Goal: Task Accomplishment & Management: Manage account settings

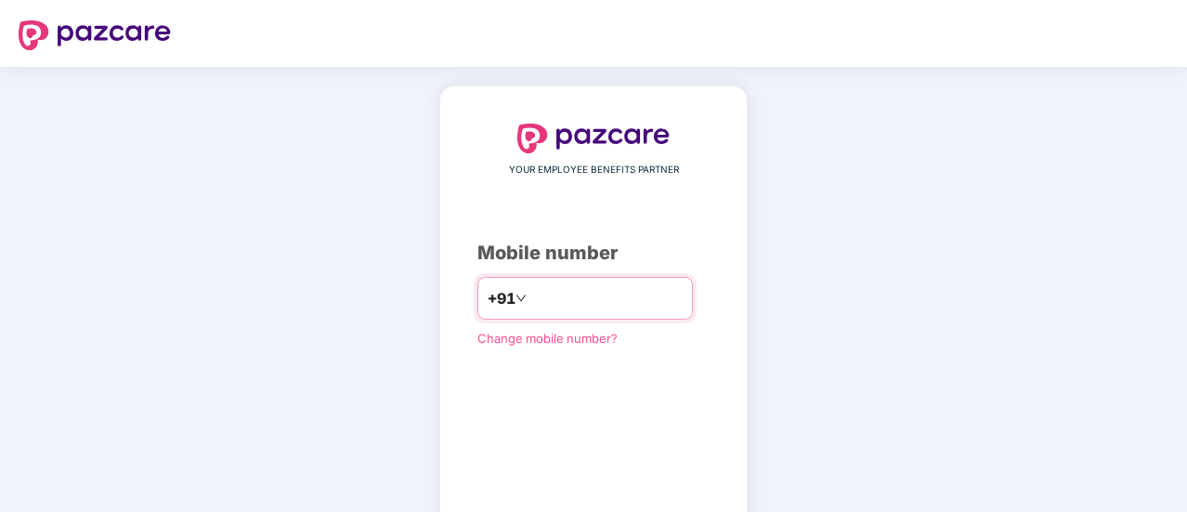
click at [588, 288] on input "number" at bounding box center [606, 298] width 152 height 30
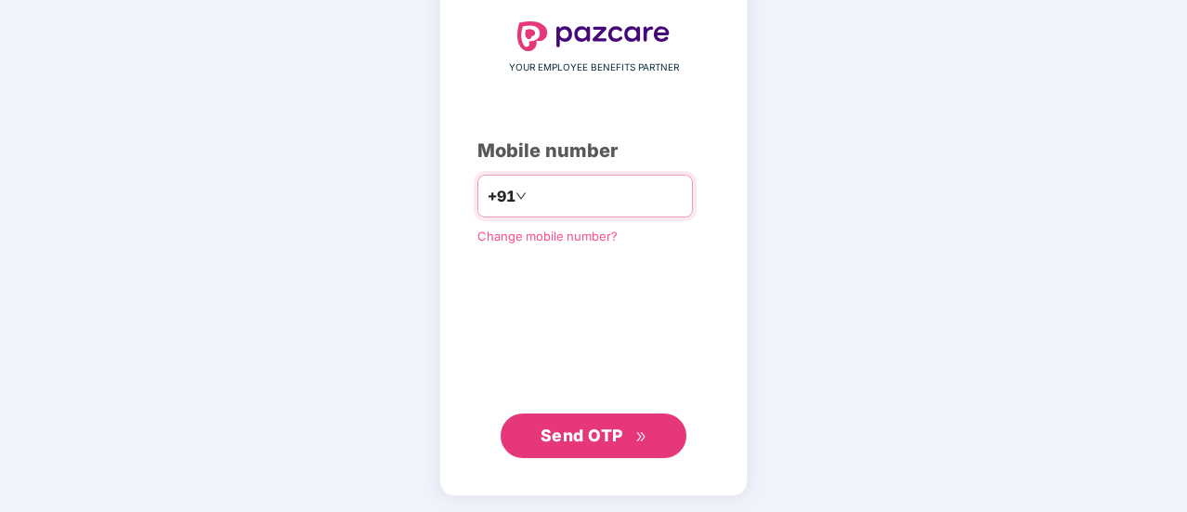
type input "**********"
click at [570, 425] on span "Send OTP" at bounding box center [582, 435] width 83 height 20
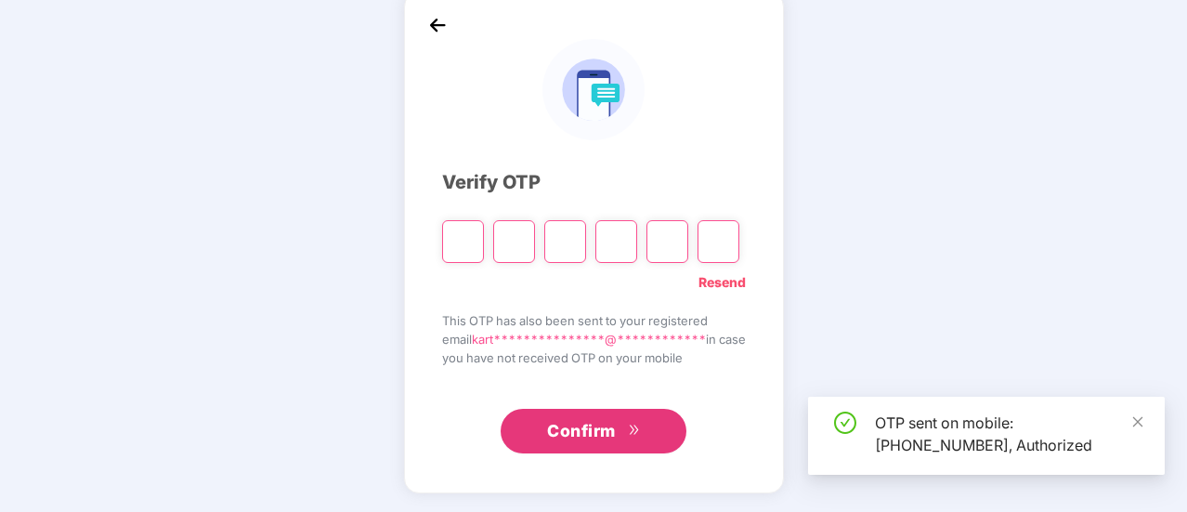
scroll to position [93, 0]
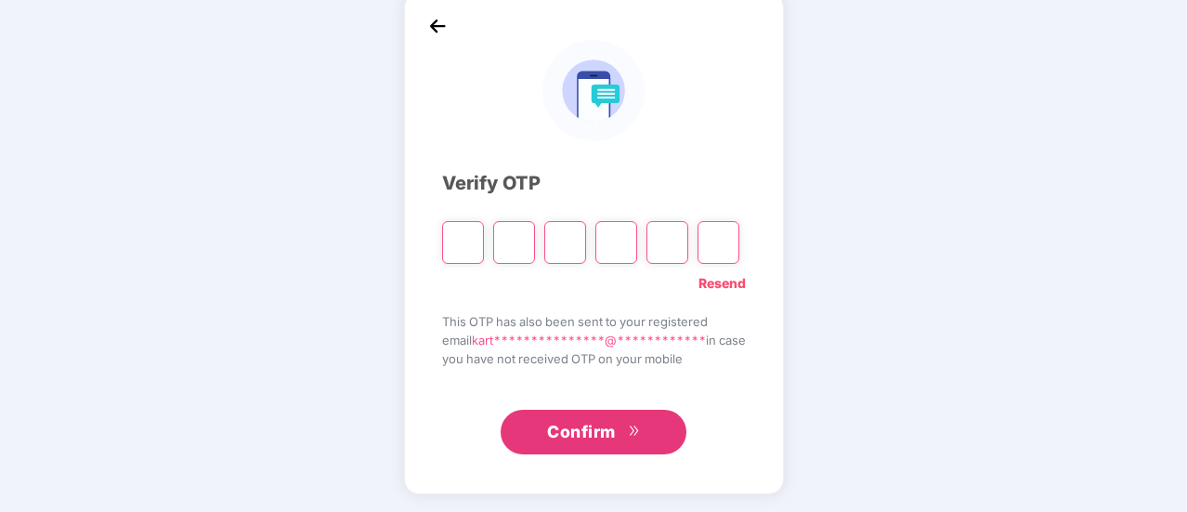
type input "*"
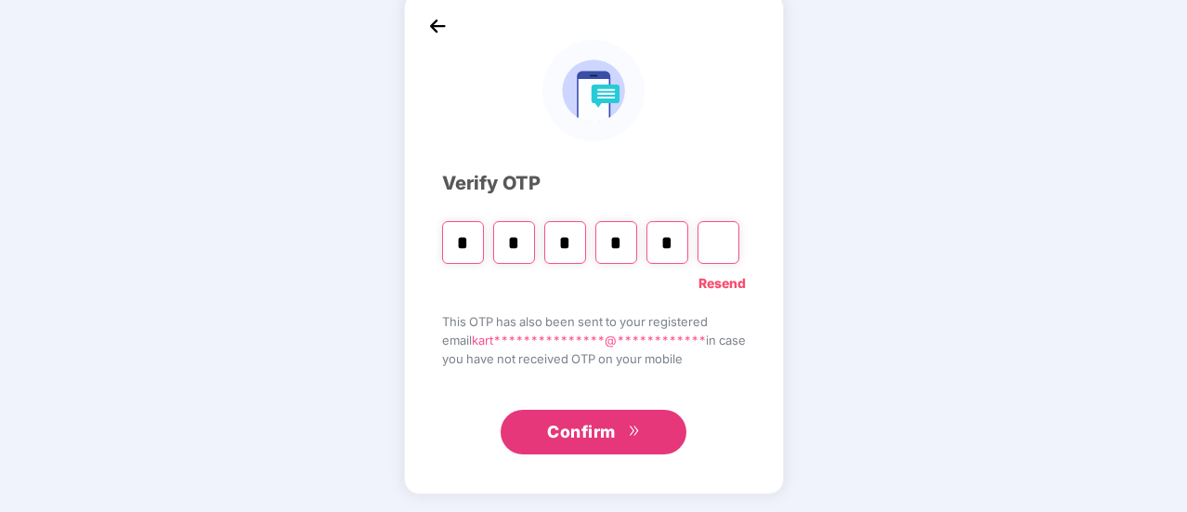
type input "*"
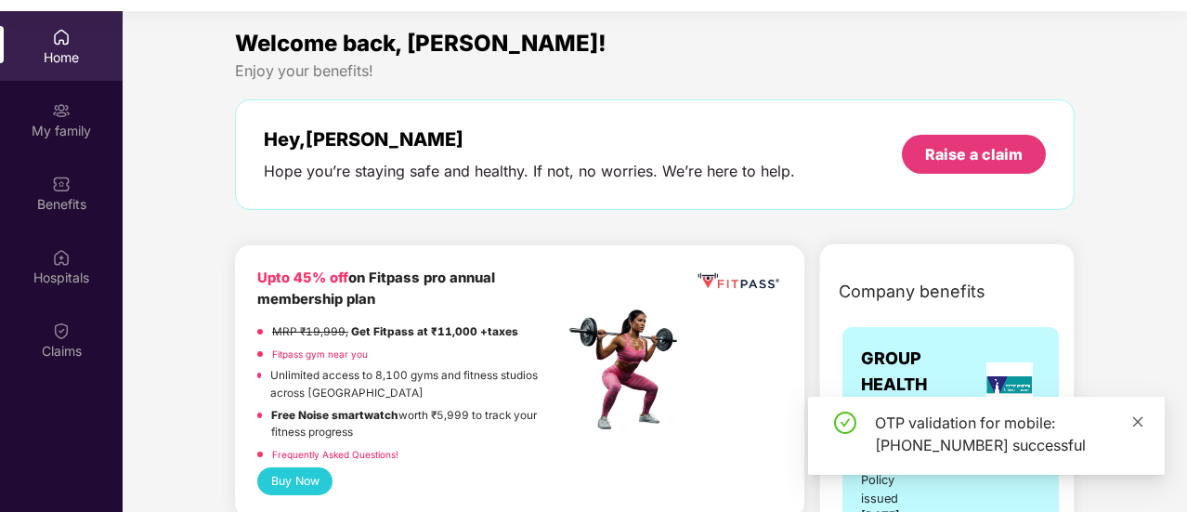
click at [1137, 420] on icon "close" at bounding box center [1138, 421] width 13 height 13
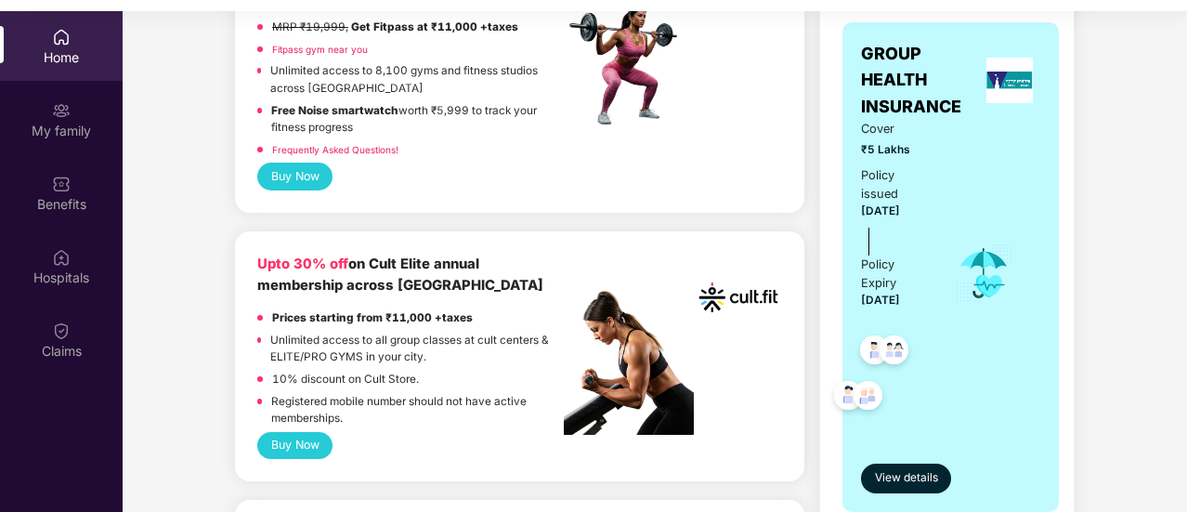
scroll to position [372, 0]
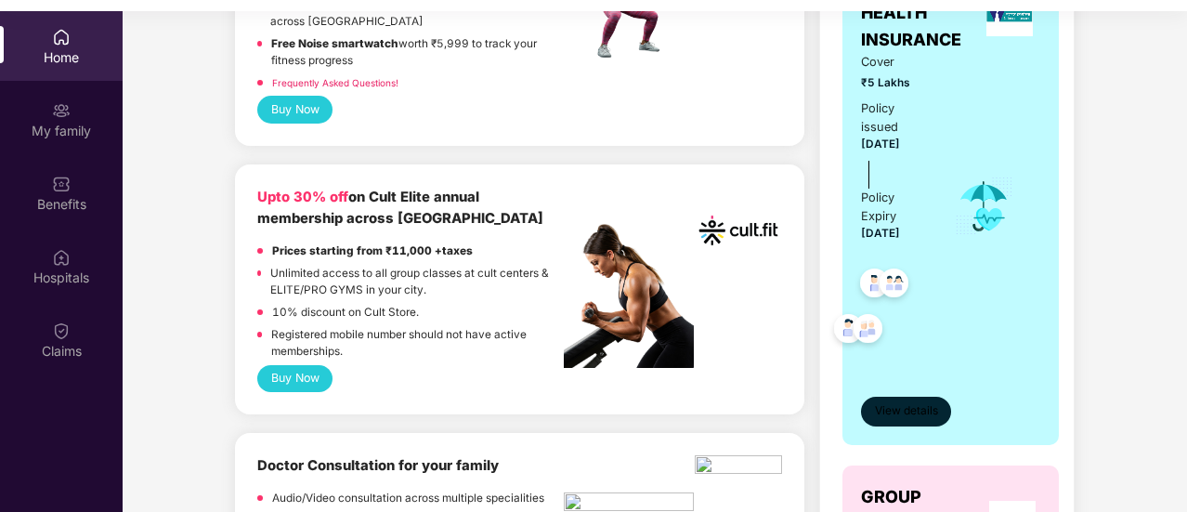
click at [907, 407] on span "View details" at bounding box center [906, 411] width 63 height 18
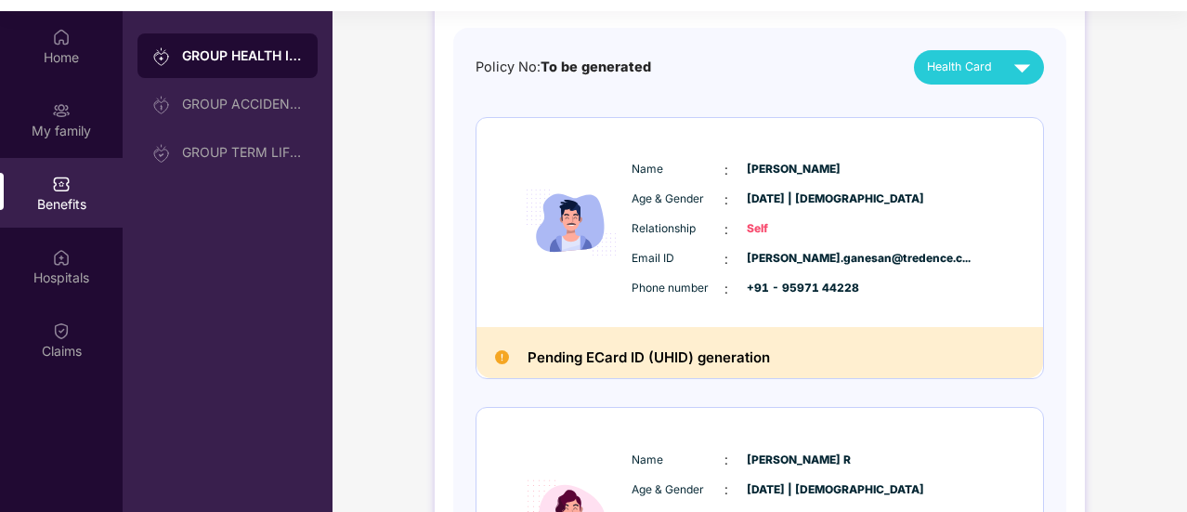
scroll to position [5, 0]
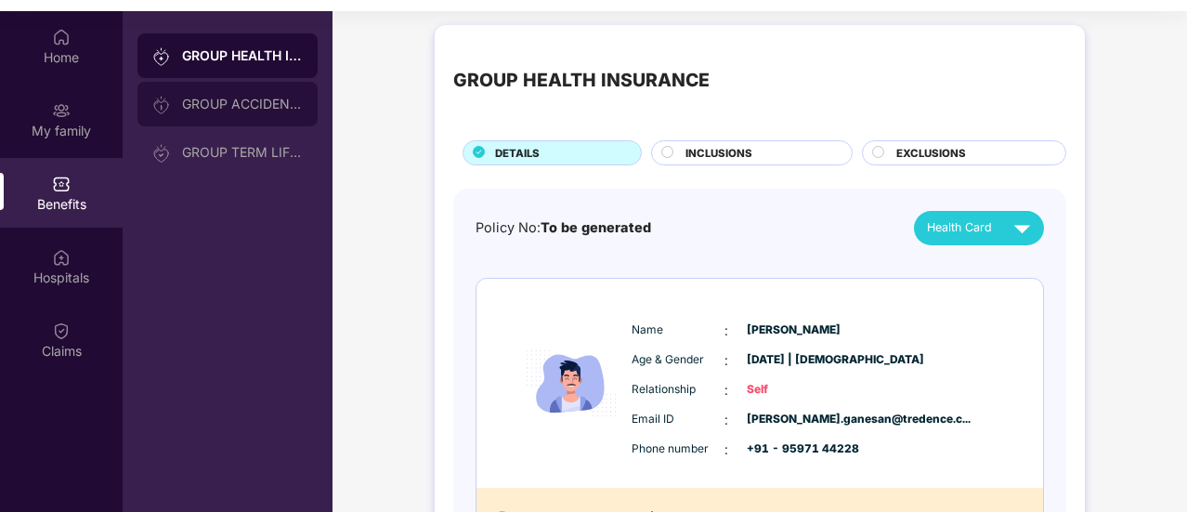
click at [229, 98] on div "GROUP ACCIDENTAL INSURANCE" at bounding box center [242, 104] width 121 height 15
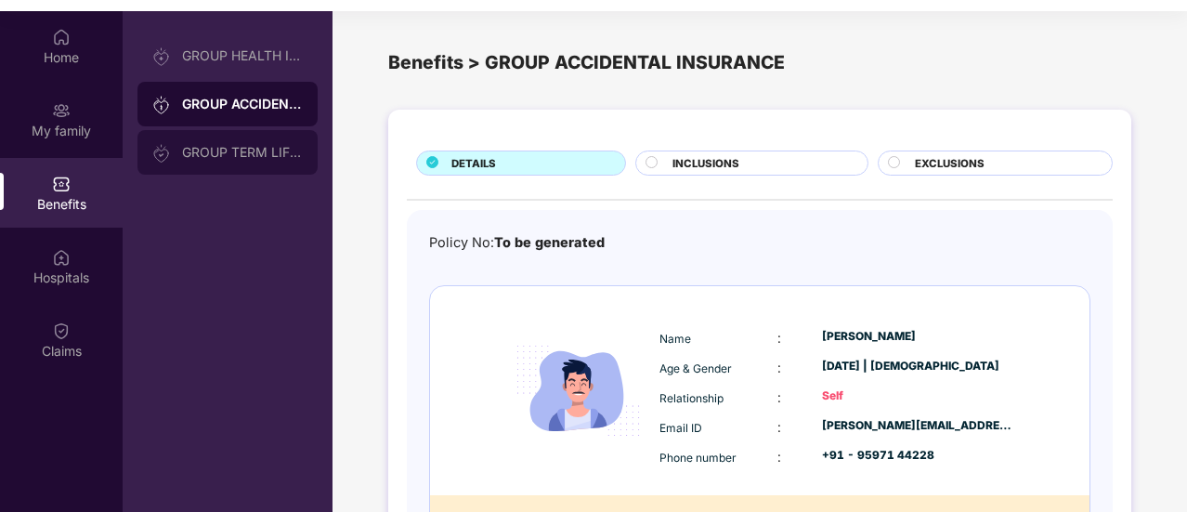
click at [230, 156] on div "GROUP TERM LIFE INSURANCE" at bounding box center [242, 152] width 121 height 15
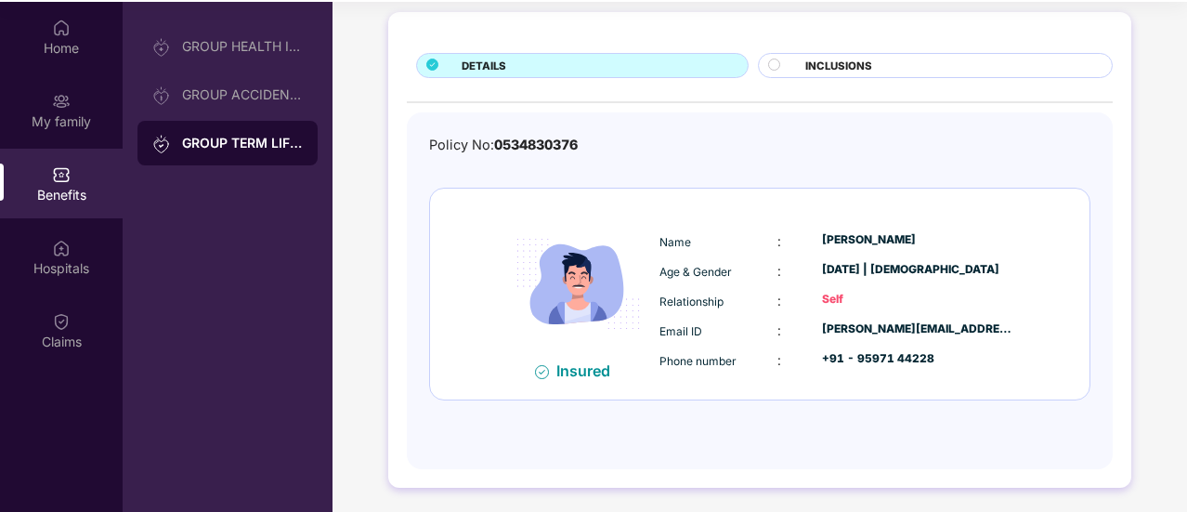
scroll to position [104, 0]
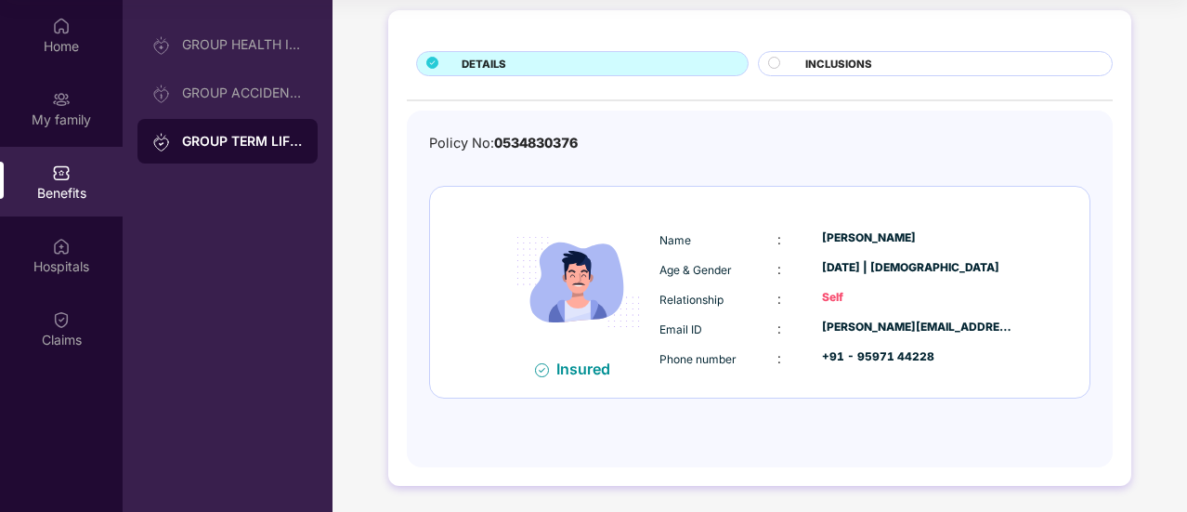
click at [845, 171] on div "Policy No: 0534830376 Insured Name : [PERSON_NAME] Age & Gender : [DATE] | [DEM…" at bounding box center [759, 280] width 661 height 295
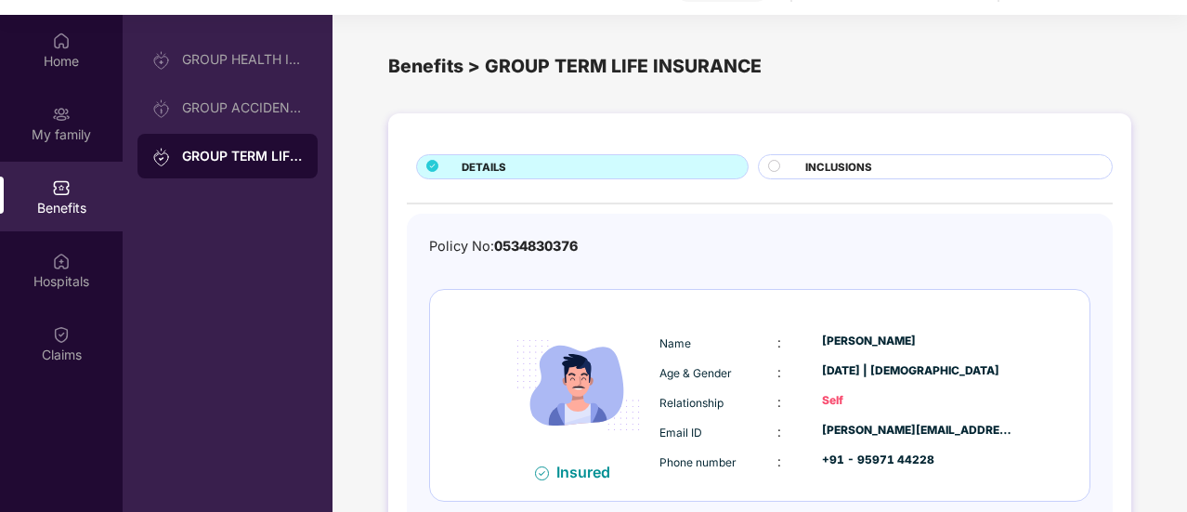
scroll to position [11, 0]
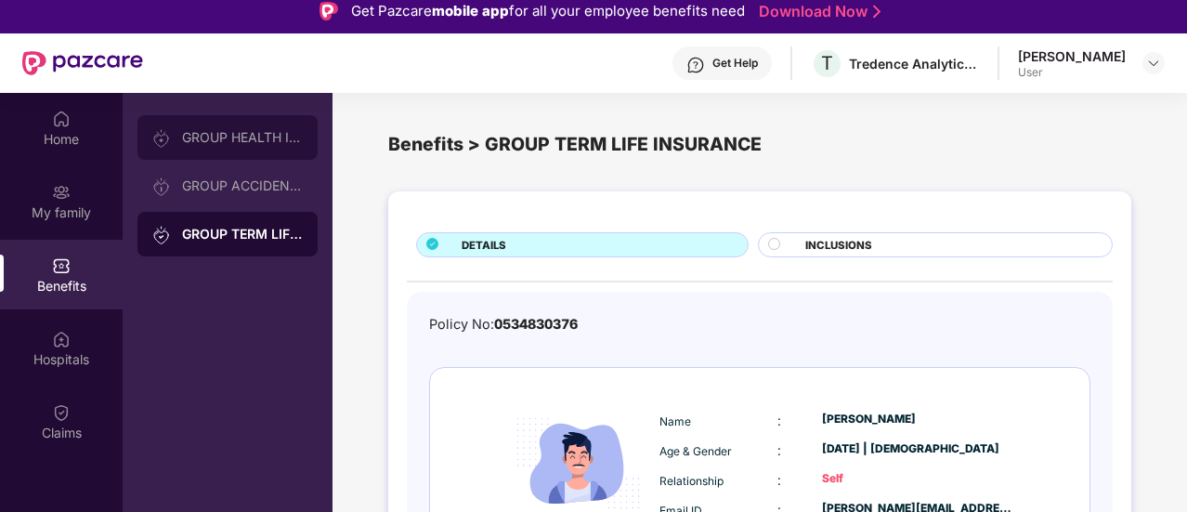
click at [225, 131] on div "GROUP HEALTH INSURANCE" at bounding box center [242, 137] width 121 height 15
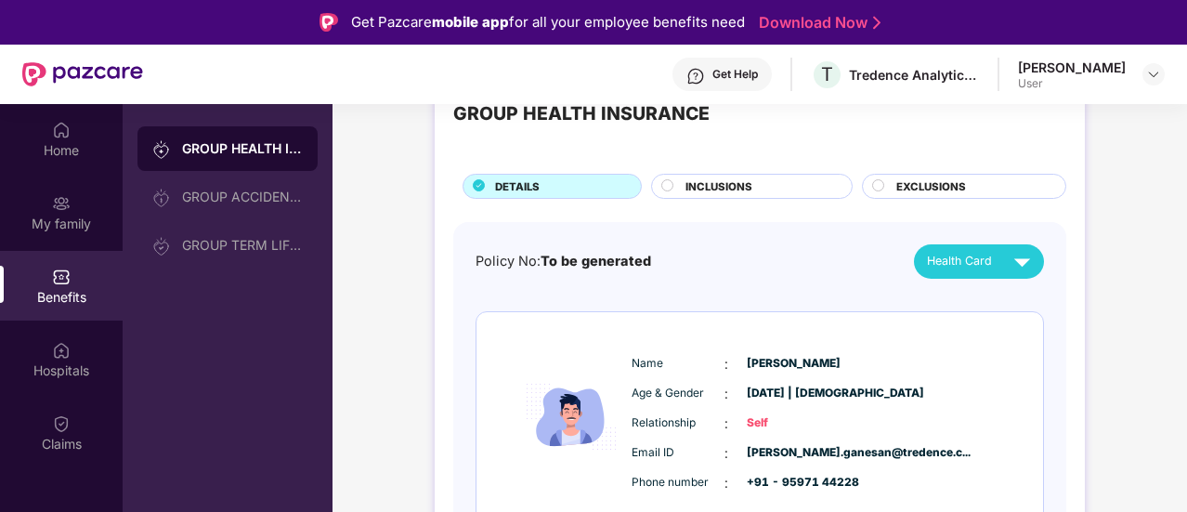
scroll to position [93, 0]
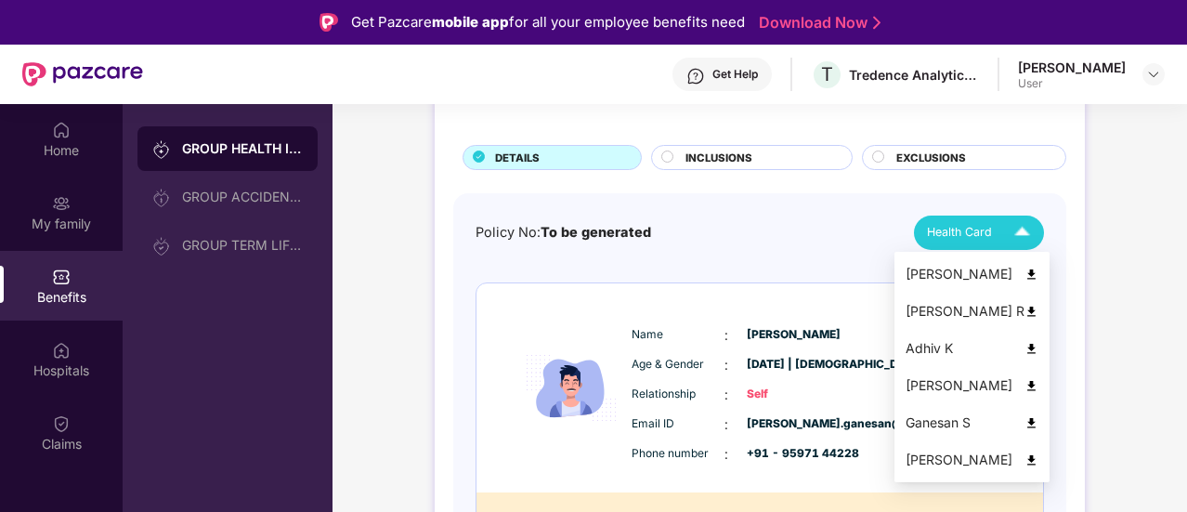
click at [1007, 221] on img at bounding box center [1022, 232] width 33 height 33
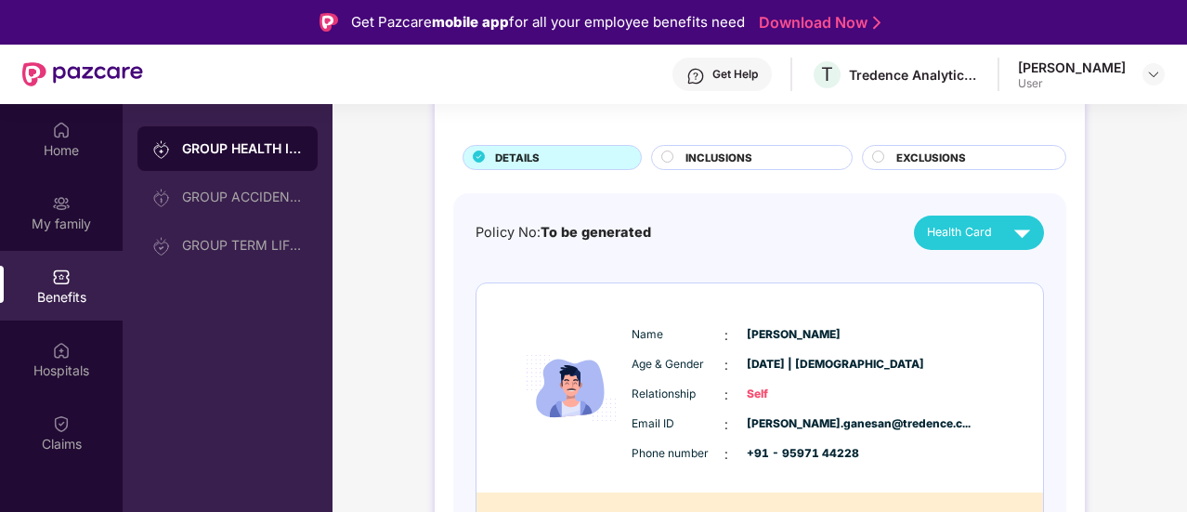
click at [1039, 242] on button "Health Card" at bounding box center [979, 233] width 130 height 34
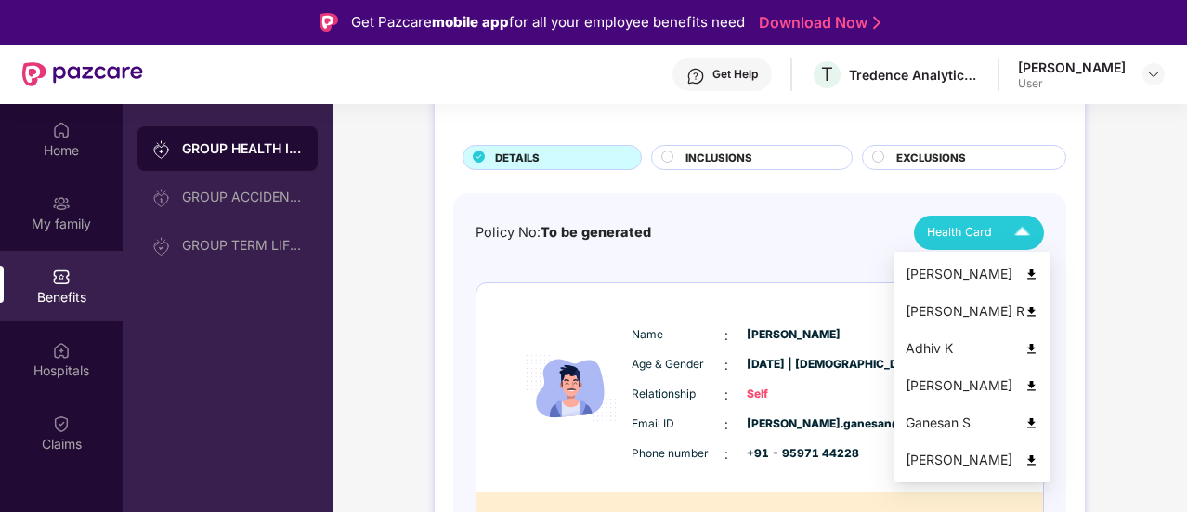
click at [1039, 278] on img at bounding box center [1032, 275] width 14 height 14
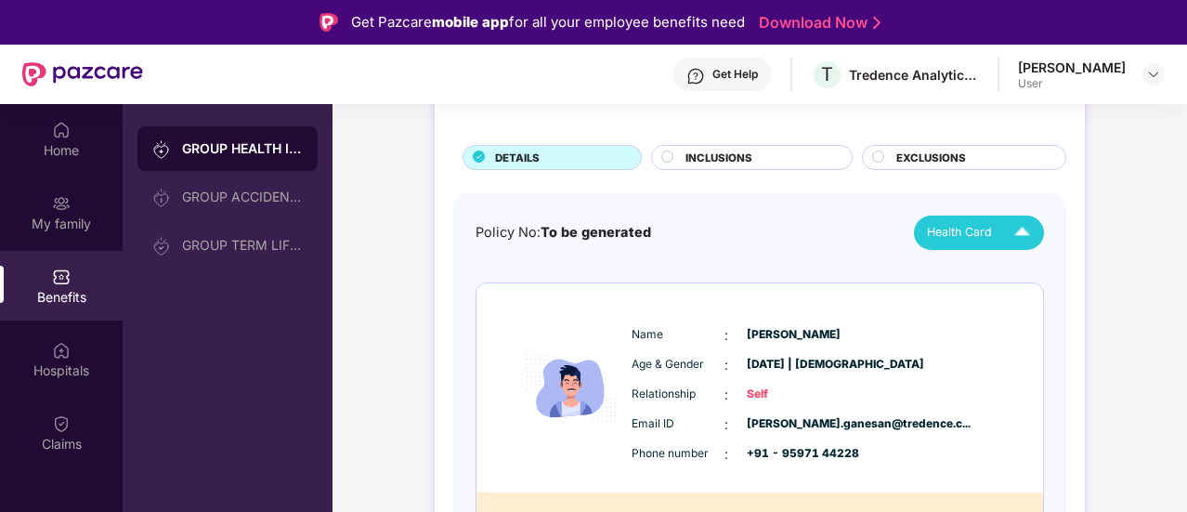
click at [702, 154] on span "INCLUSIONS" at bounding box center [719, 158] width 67 height 17
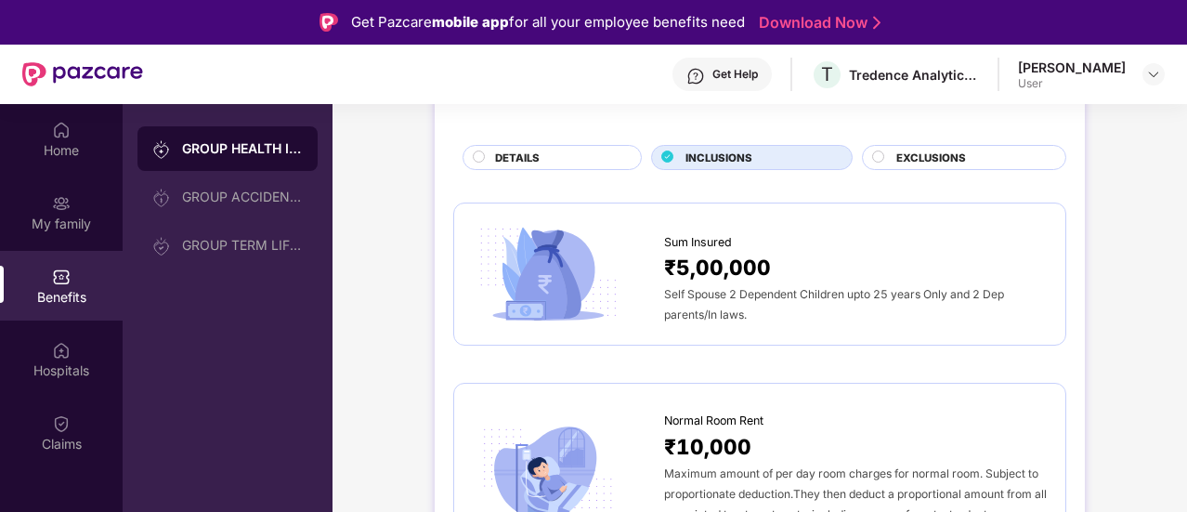
click at [650, 298] on div at bounding box center [568, 274] width 191 height 105
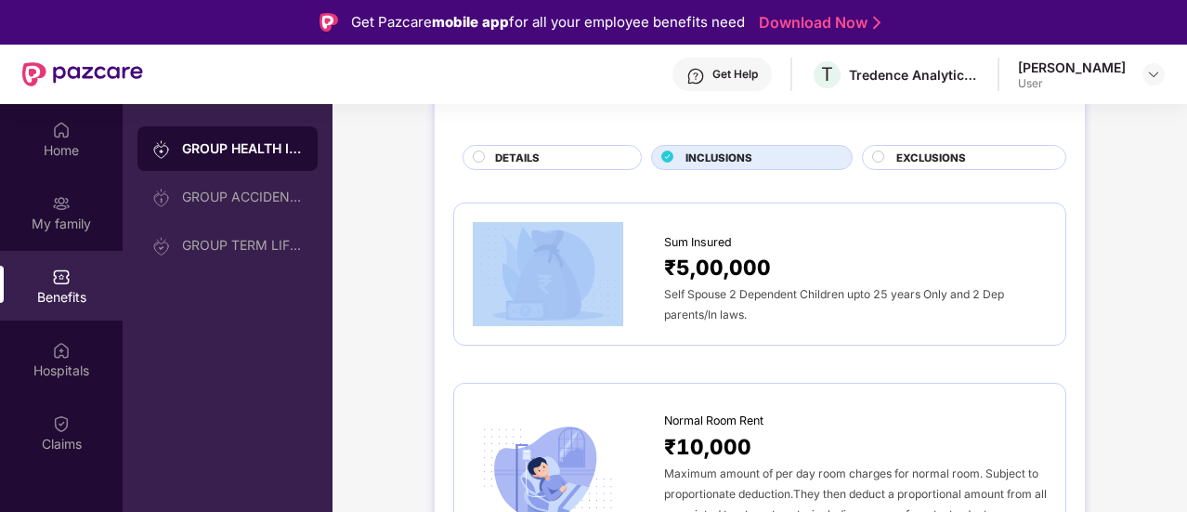
drag, startPoint x: 650, startPoint y: 298, endPoint x: 695, endPoint y: 296, distance: 44.6
click at [669, 296] on div "Sum Insured ₹5,00,000 Self Spouse 2 Dependent Children upto 25 years Only and 2…" at bounding box center [760, 274] width 574 height 105
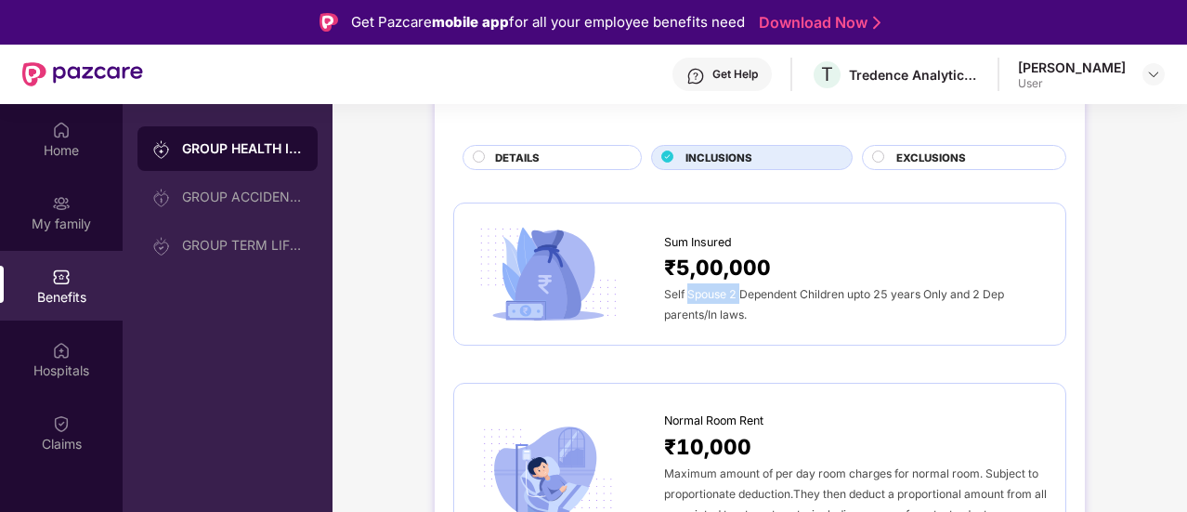
drag, startPoint x: 695, startPoint y: 296, endPoint x: 743, endPoint y: 296, distance: 48.3
click at [743, 296] on span "Self Spouse 2 Dependent Children upto 25 years Only and 2 Dep parents/In laws." at bounding box center [834, 304] width 340 height 34
click at [831, 320] on div "Self Spouse 2 Dependent Children upto 25 years Only and 2 Dep parents/In laws." at bounding box center [855, 303] width 383 height 41
click at [762, 317] on div "Self Spouse 2 Dependent Children upto 25 years Only and 2 Dep parents/In laws." at bounding box center [855, 303] width 383 height 41
click at [740, 317] on span "Self Spouse 2 Dependent Children upto 25 years Only and 2 Dep parents/In laws." at bounding box center [834, 304] width 340 height 34
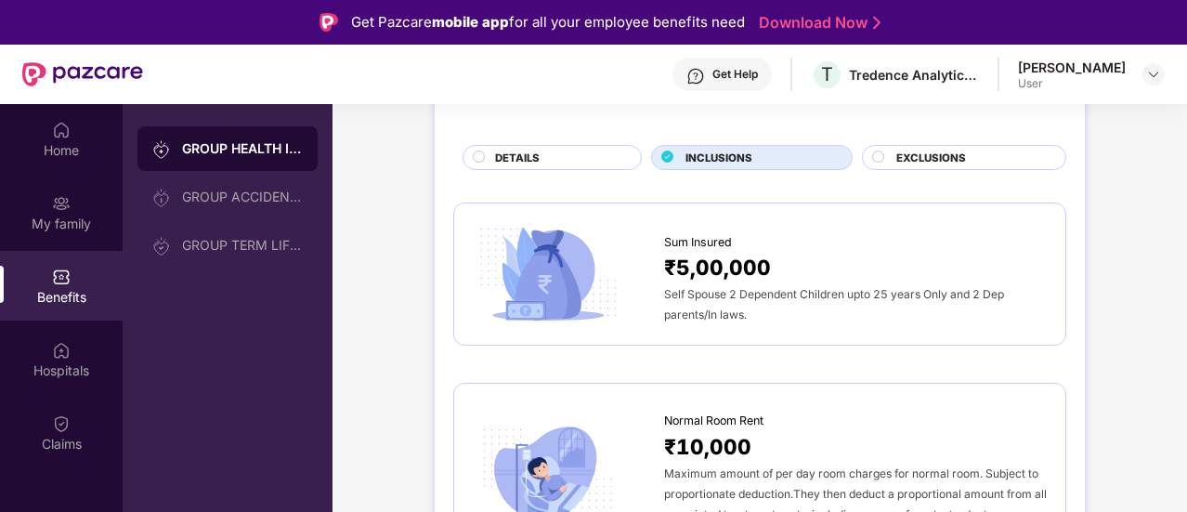
click at [927, 157] on span "EXCLUSIONS" at bounding box center [932, 158] width 70 height 17
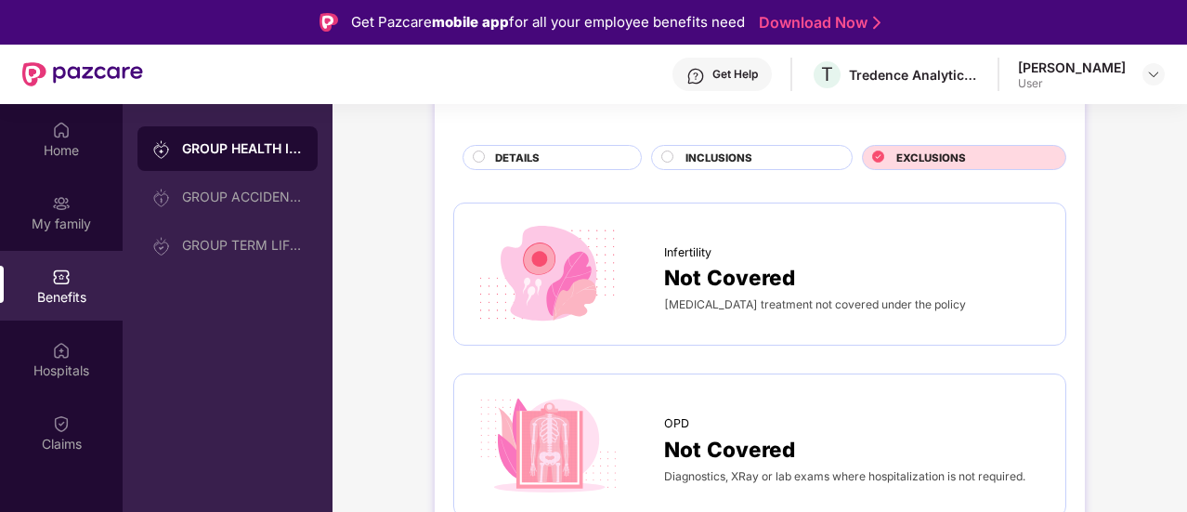
click at [758, 146] on div "INCLUSIONS" at bounding box center [752, 157] width 202 height 25
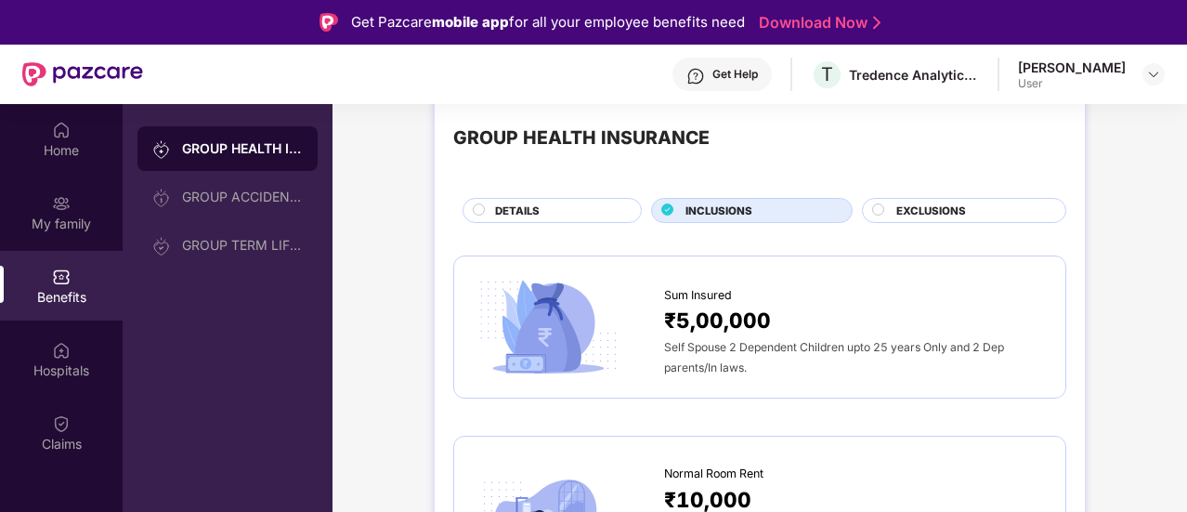
scroll to position [0, 0]
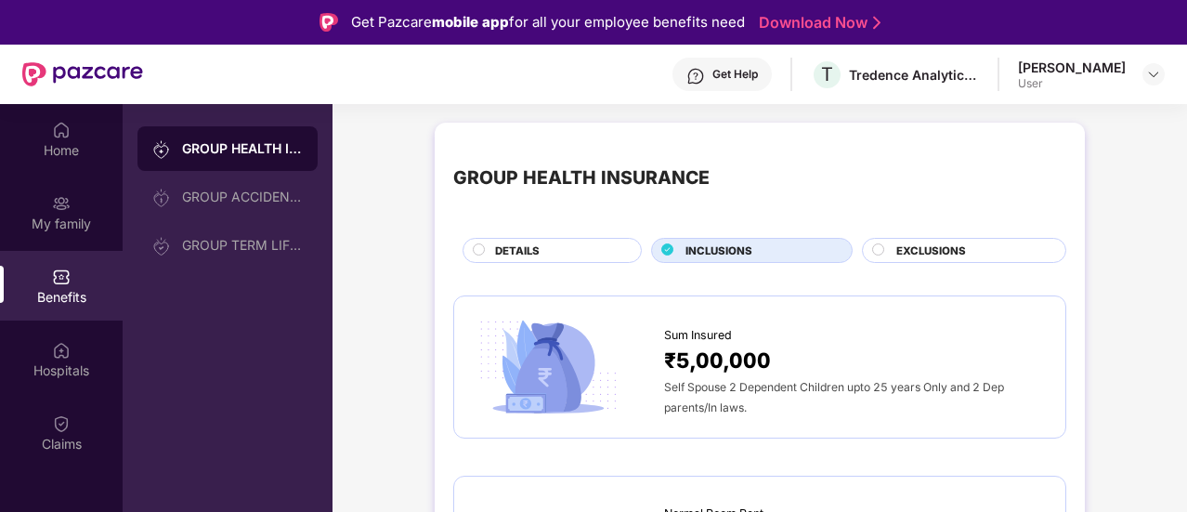
click at [560, 247] on div "DETAILS" at bounding box center [559, 252] width 146 height 20
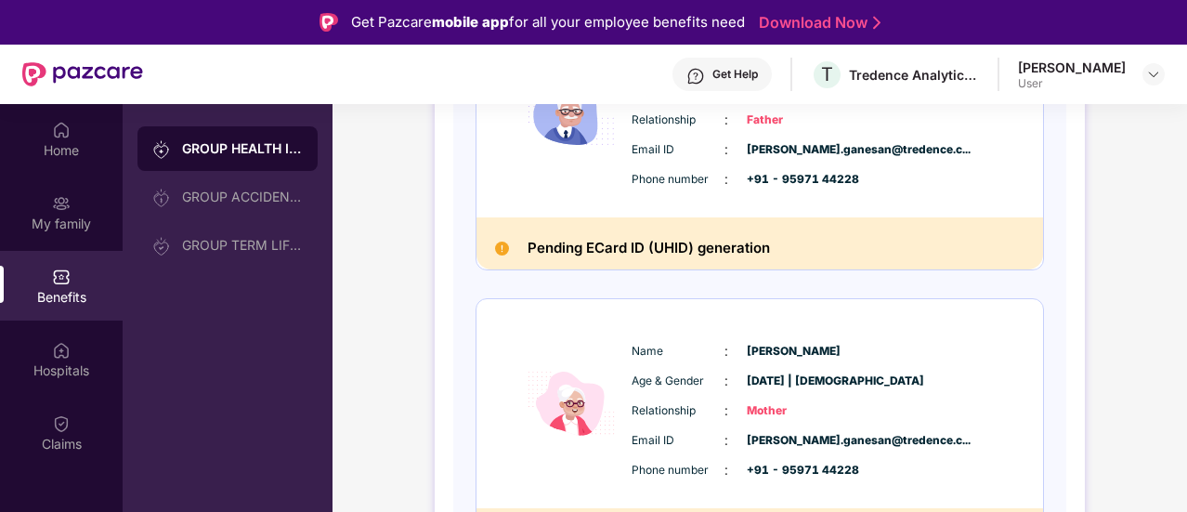
scroll to position [1584, 0]
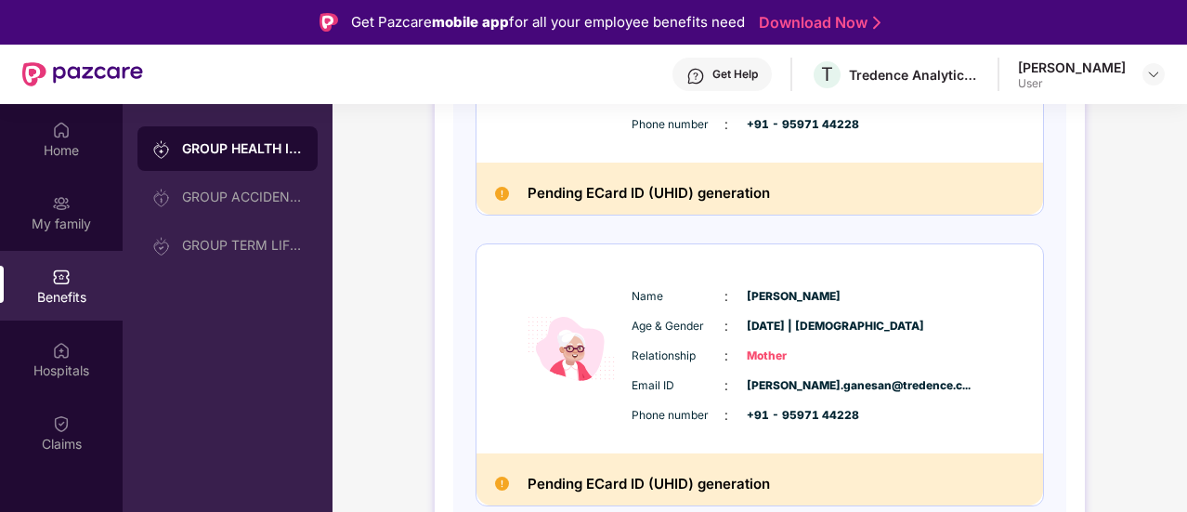
click at [679, 307] on div "Name : [PERSON_NAME] Age & Gender : [DATE] | [DEMOGRAPHIC_DATA] Relationship : …" at bounding box center [816, 356] width 378 height 158
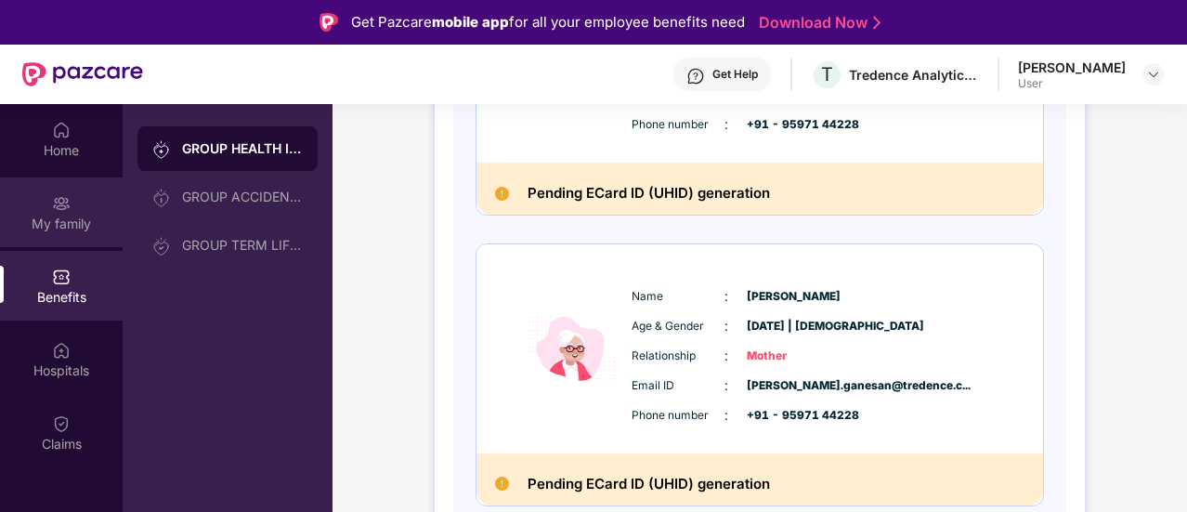
click at [45, 205] on div "My family" at bounding box center [61, 212] width 123 height 70
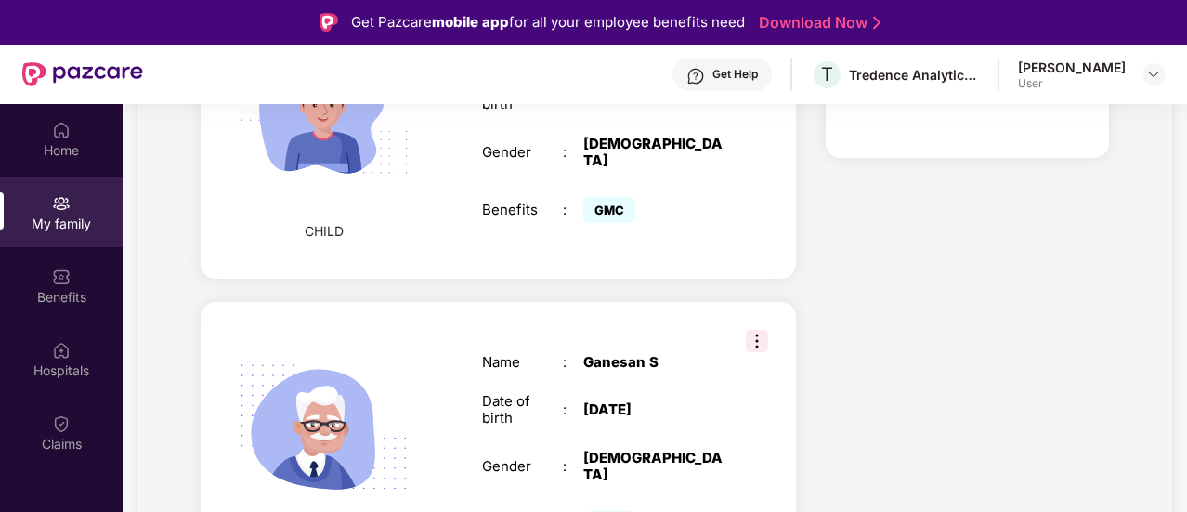
scroll to position [1486, 0]
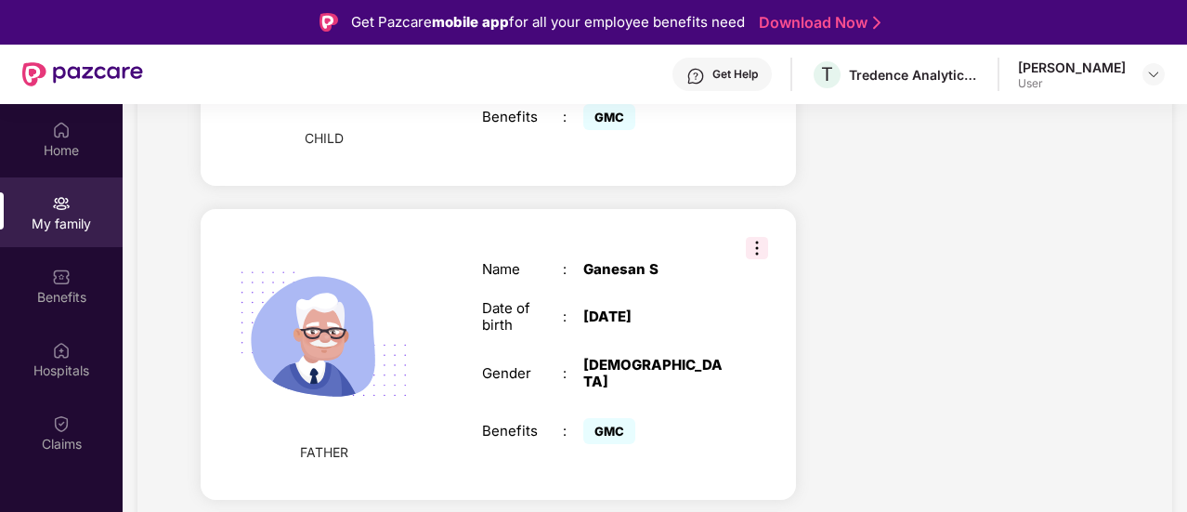
click at [753, 237] on img at bounding box center [757, 248] width 22 height 22
click at [756, 237] on img at bounding box center [757, 248] width 22 height 22
click at [797, 270] on span "Remove" at bounding box center [799, 265] width 49 height 20
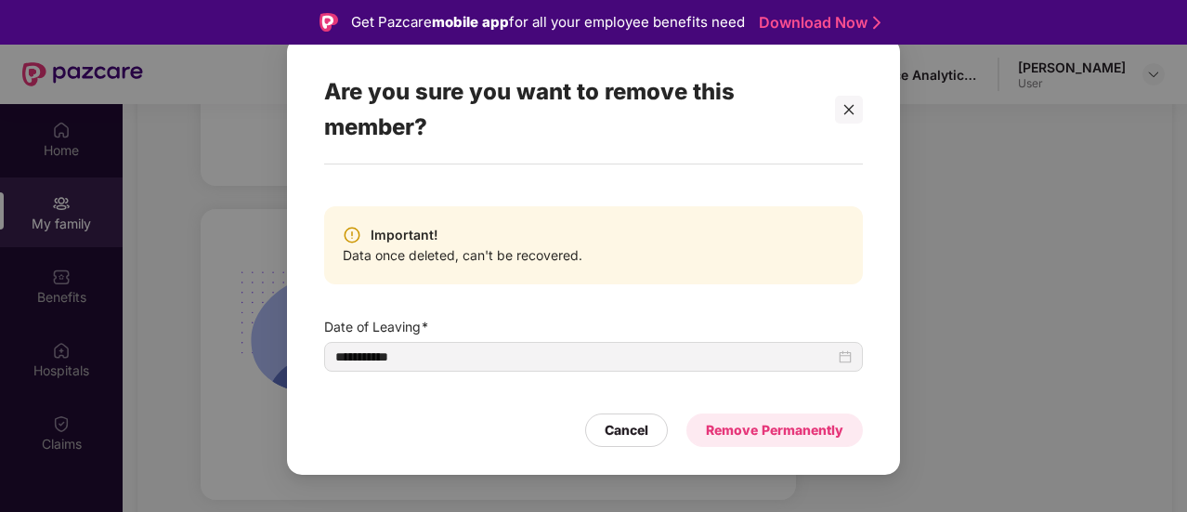
click at [808, 434] on div "Remove Permanently" at bounding box center [774, 430] width 137 height 20
click at [808, 434] on div "Remove Permanently" at bounding box center [757, 430] width 173 height 20
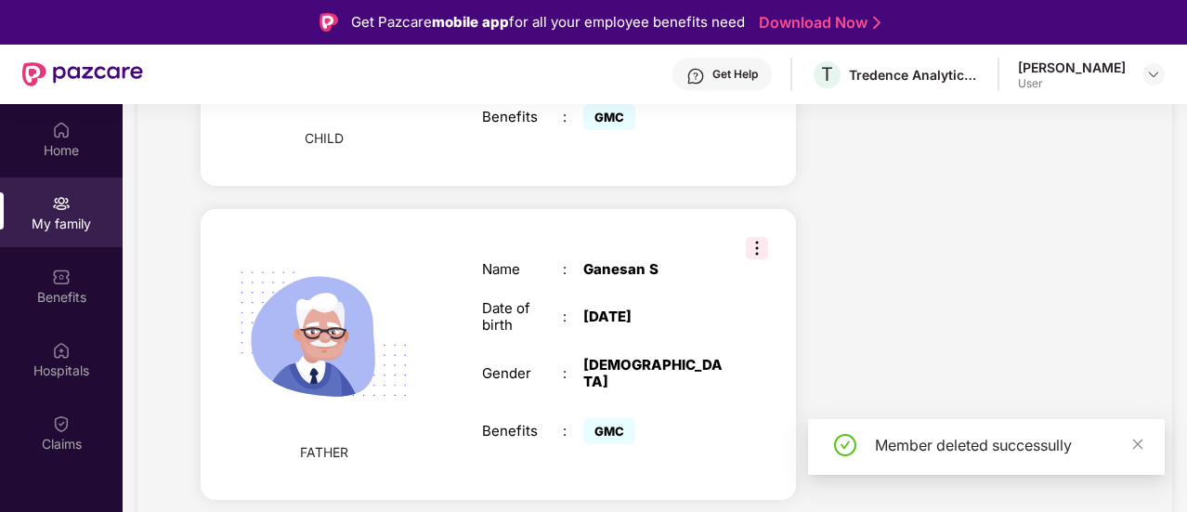
click at [775, 434] on div "**********" at bounding box center [593, 256] width 1187 height 512
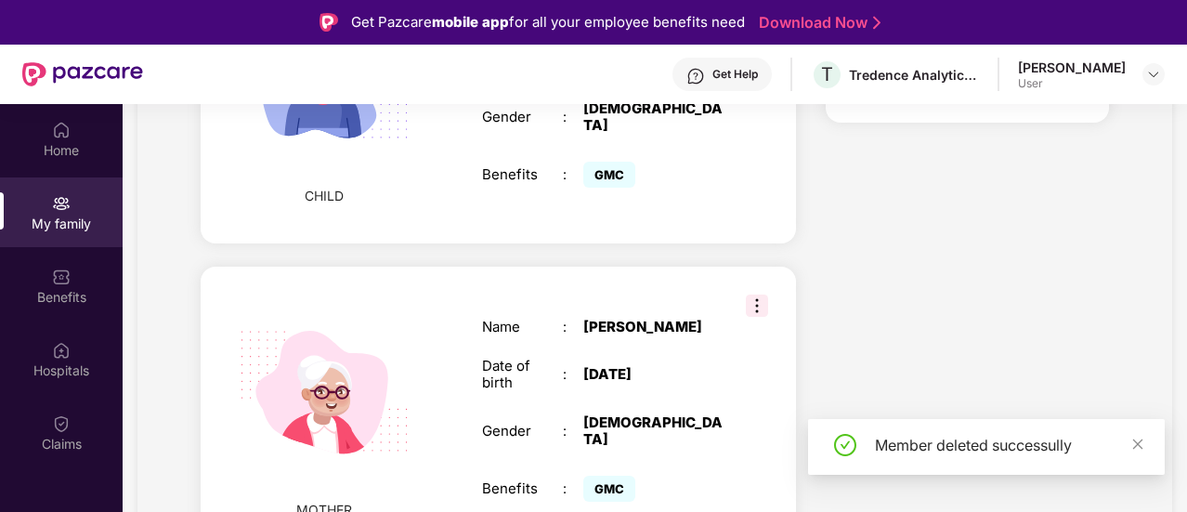
click at [746, 295] on img at bounding box center [757, 306] width 22 height 22
click at [784, 319] on span "Remove" at bounding box center [799, 322] width 49 height 20
click at [0, 0] on span "Date of Leaving*" at bounding box center [0, 0] width 0 height 0
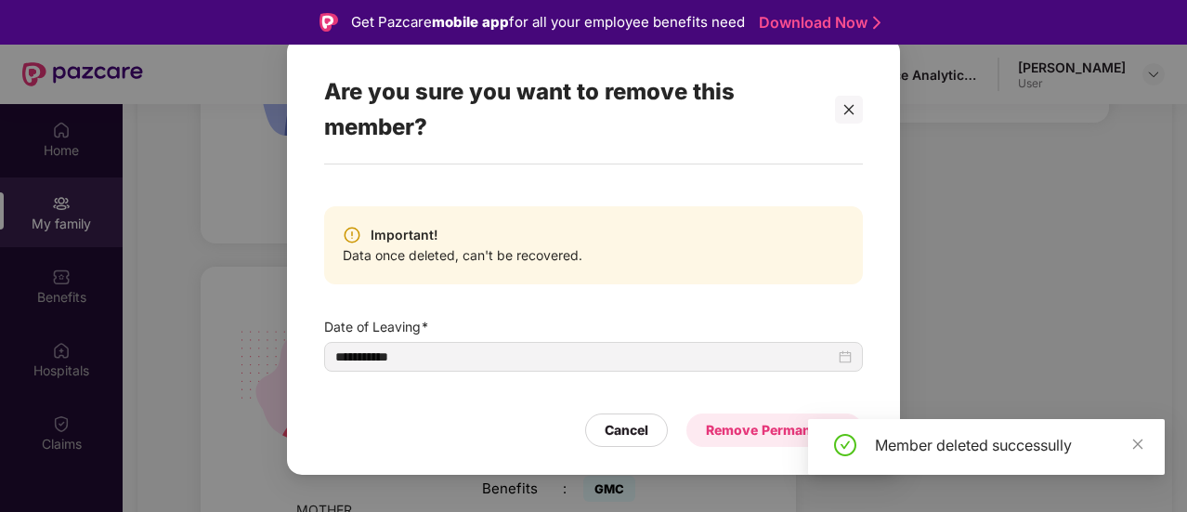
click at [738, 430] on div "Remove Permanently" at bounding box center [774, 430] width 137 height 20
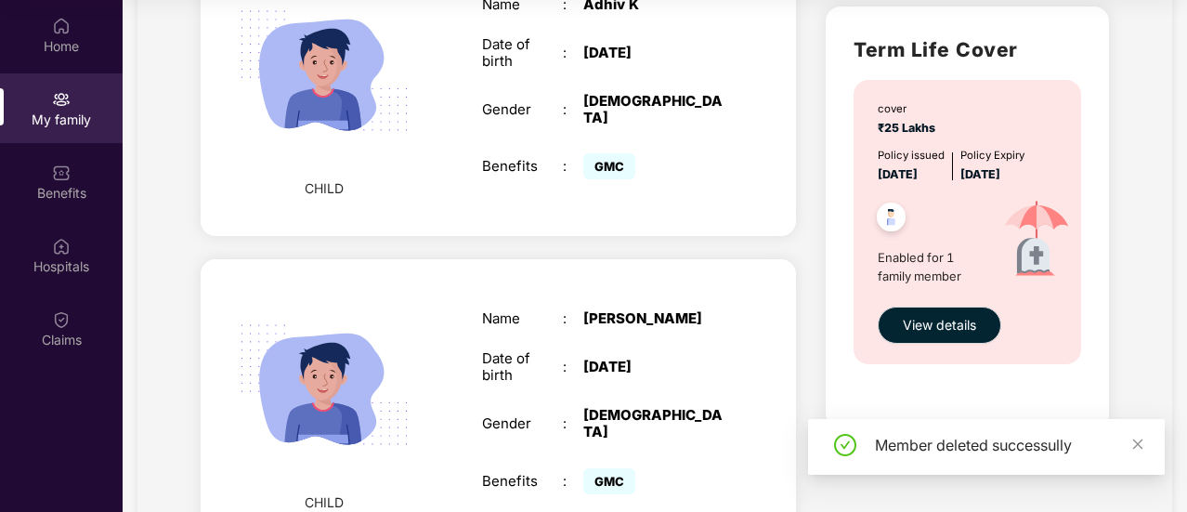
scroll to position [929, 0]
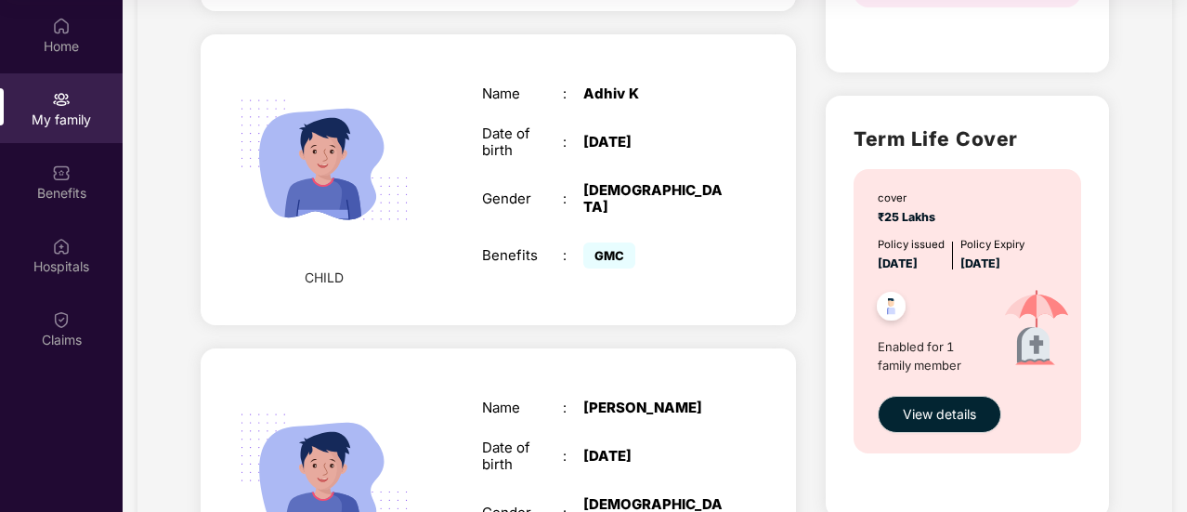
click at [890, 136] on h2 "Term Life Cover" at bounding box center [967, 139] width 227 height 31
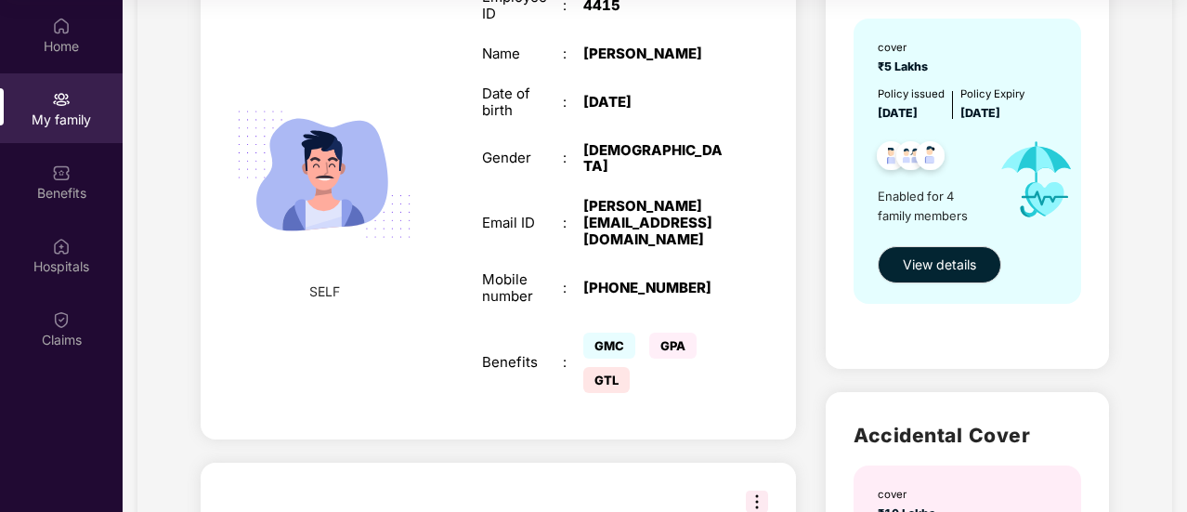
scroll to position [0, 0]
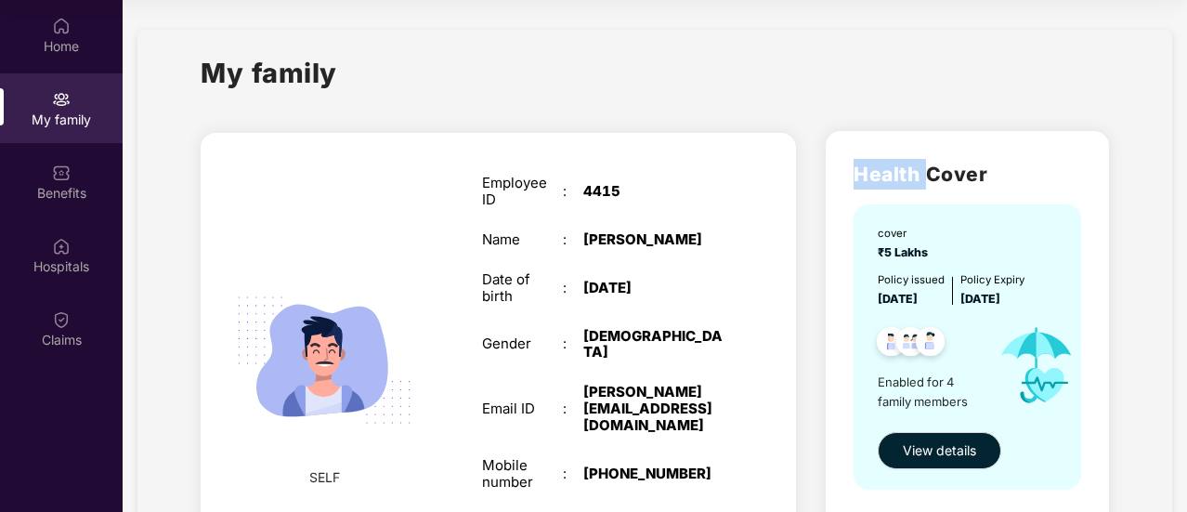
drag, startPoint x: 857, startPoint y: 172, endPoint x: 957, endPoint y: 176, distance: 99.5
click at [952, 172] on h2 "Health Cover" at bounding box center [967, 174] width 227 height 31
click at [930, 251] on span "₹5 Lakhs" at bounding box center [906, 252] width 56 height 14
click at [896, 280] on div "cover ₹5 Lakhs Policy issued [DATE] Policy Expiry [DATE] Enabled for 4 family m…" at bounding box center [967, 346] width 227 height 285
click at [915, 278] on div "Policy issued" at bounding box center [911, 279] width 67 height 17
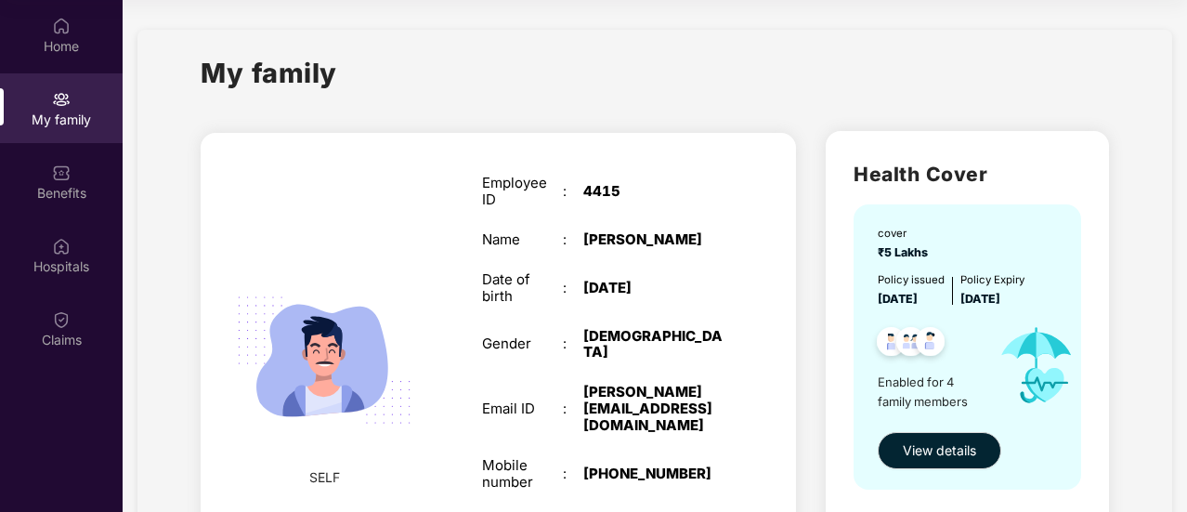
click at [892, 306] on div "Policy issued [DATE]" at bounding box center [911, 289] width 67 height 37
click at [1001, 296] on span "[DATE]" at bounding box center [981, 299] width 40 height 14
click at [927, 374] on span "Enabled for 4 family members" at bounding box center [931, 392] width 107 height 38
click at [897, 347] on img at bounding box center [911, 344] width 46 height 46
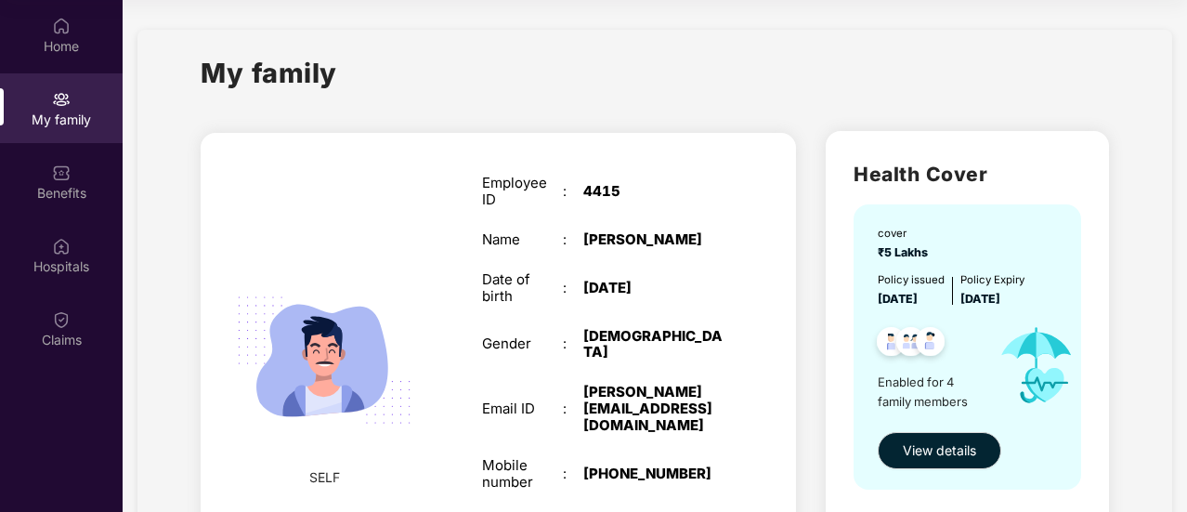
click at [897, 347] on img at bounding box center [911, 344] width 46 height 46
click at [929, 449] on span "View details" at bounding box center [939, 450] width 73 height 20
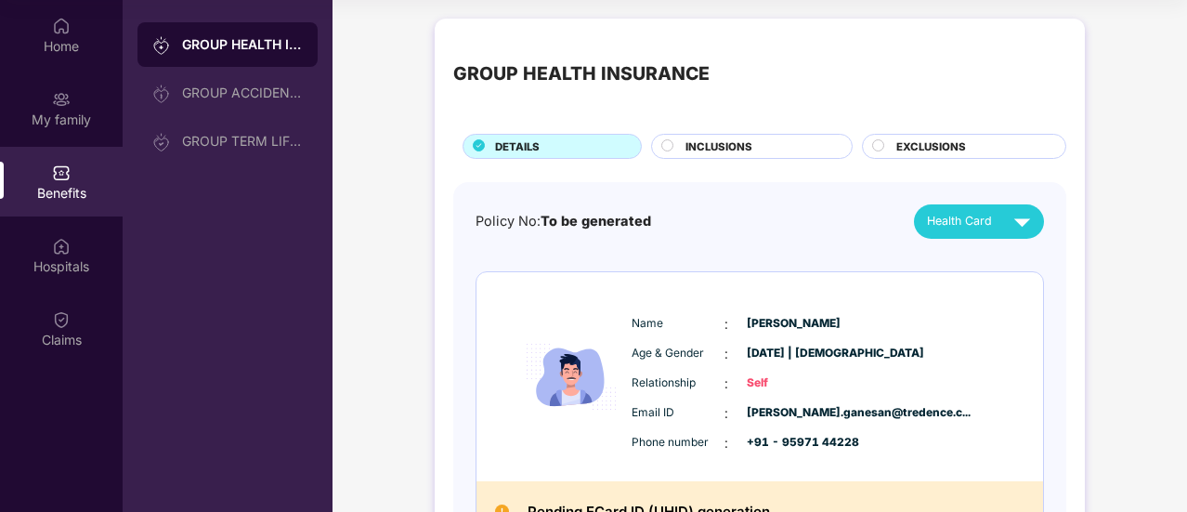
scroll to position [279, 0]
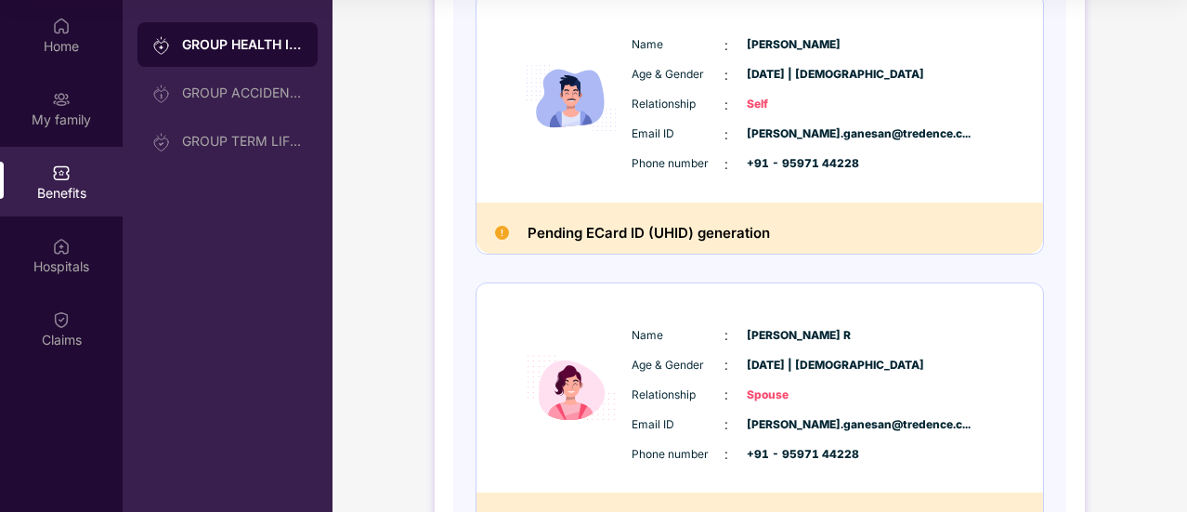
click at [499, 224] on div "Pending ECard ID (UHID) generation" at bounding box center [760, 229] width 567 height 52
click at [498, 229] on img at bounding box center [502, 233] width 14 height 14
click at [770, 220] on div "Pending ECard ID (UHID) generation" at bounding box center [760, 229] width 567 height 52
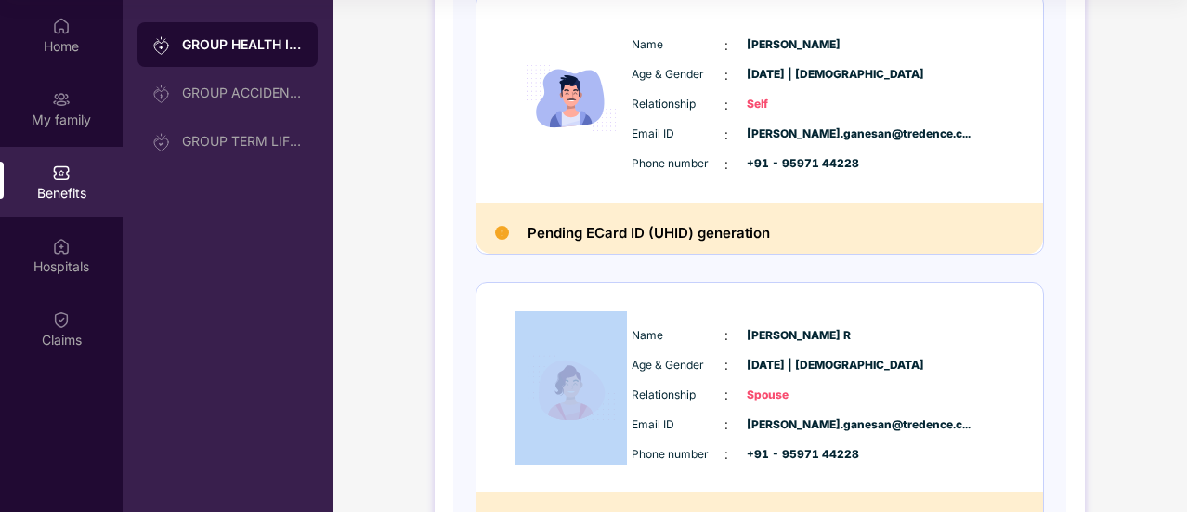
click at [770, 220] on div "Pending ECard ID (UHID) generation" at bounding box center [760, 229] width 567 height 52
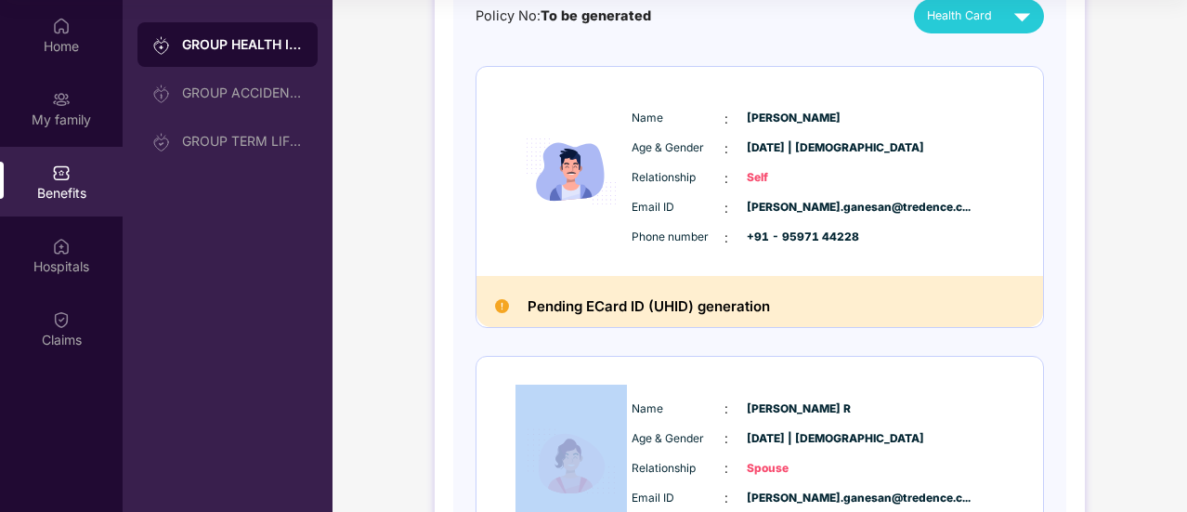
scroll to position [0, 0]
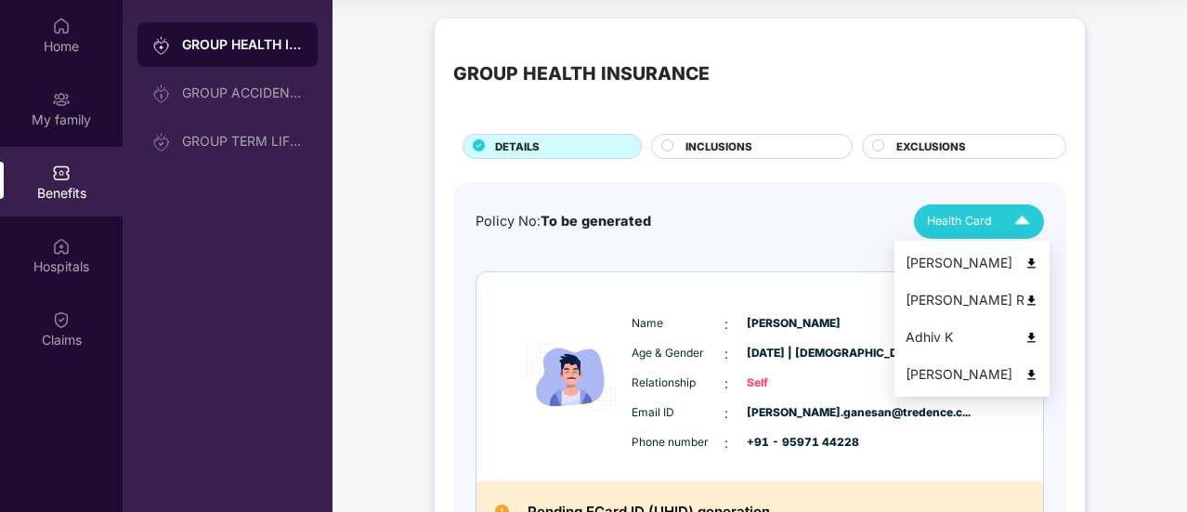
click at [972, 219] on span "Health Card" at bounding box center [959, 221] width 65 height 19
click at [948, 367] on div "[PERSON_NAME]" at bounding box center [972, 374] width 133 height 20
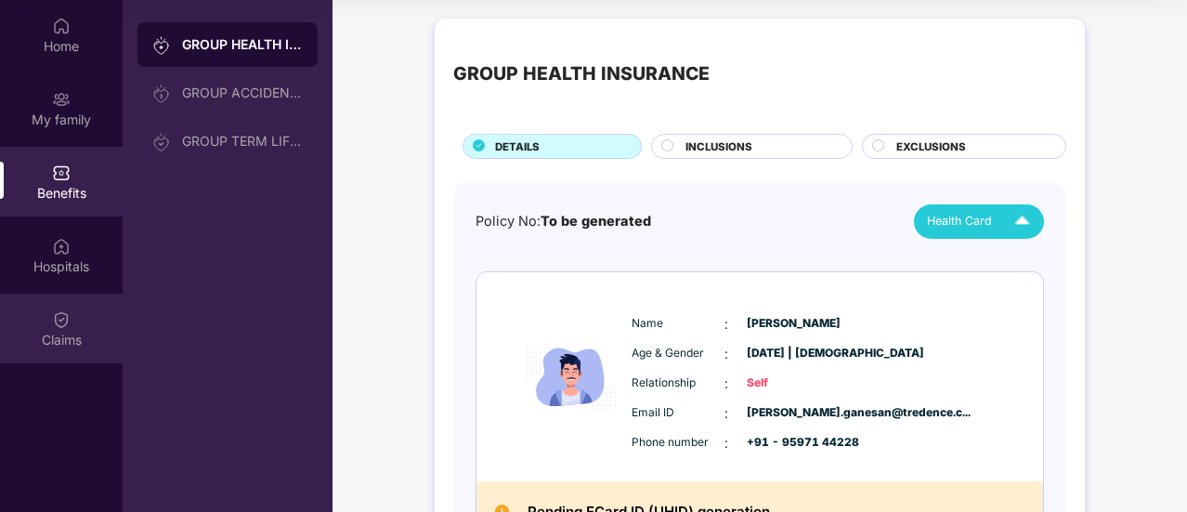
click at [57, 317] on img at bounding box center [61, 319] width 19 height 19
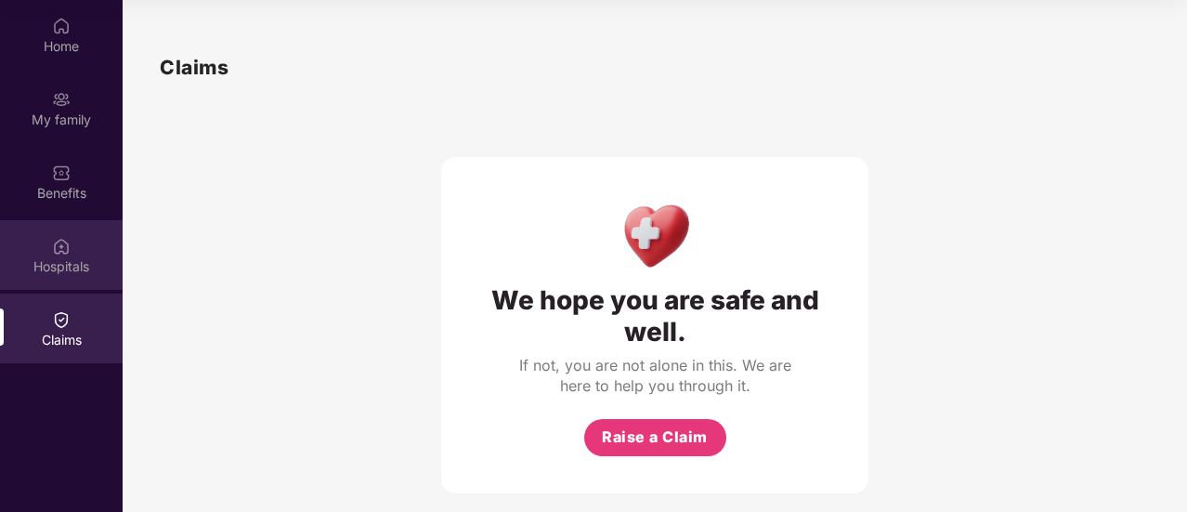
click at [52, 263] on div "Hospitals" at bounding box center [61, 266] width 123 height 19
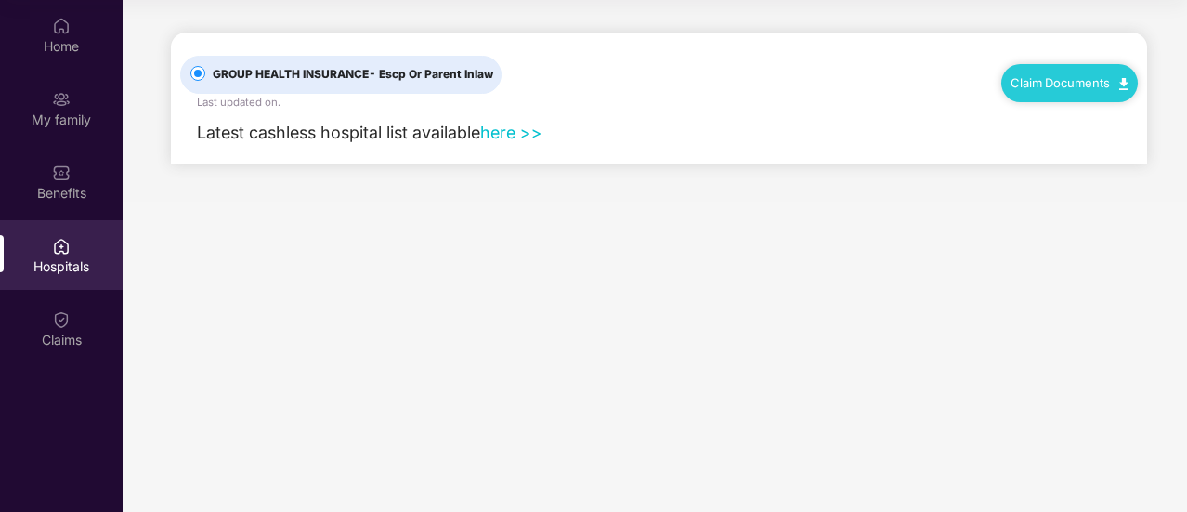
click at [520, 127] on link "here >>" at bounding box center [511, 133] width 62 height 20
